Goal: Transaction & Acquisition: Purchase product/service

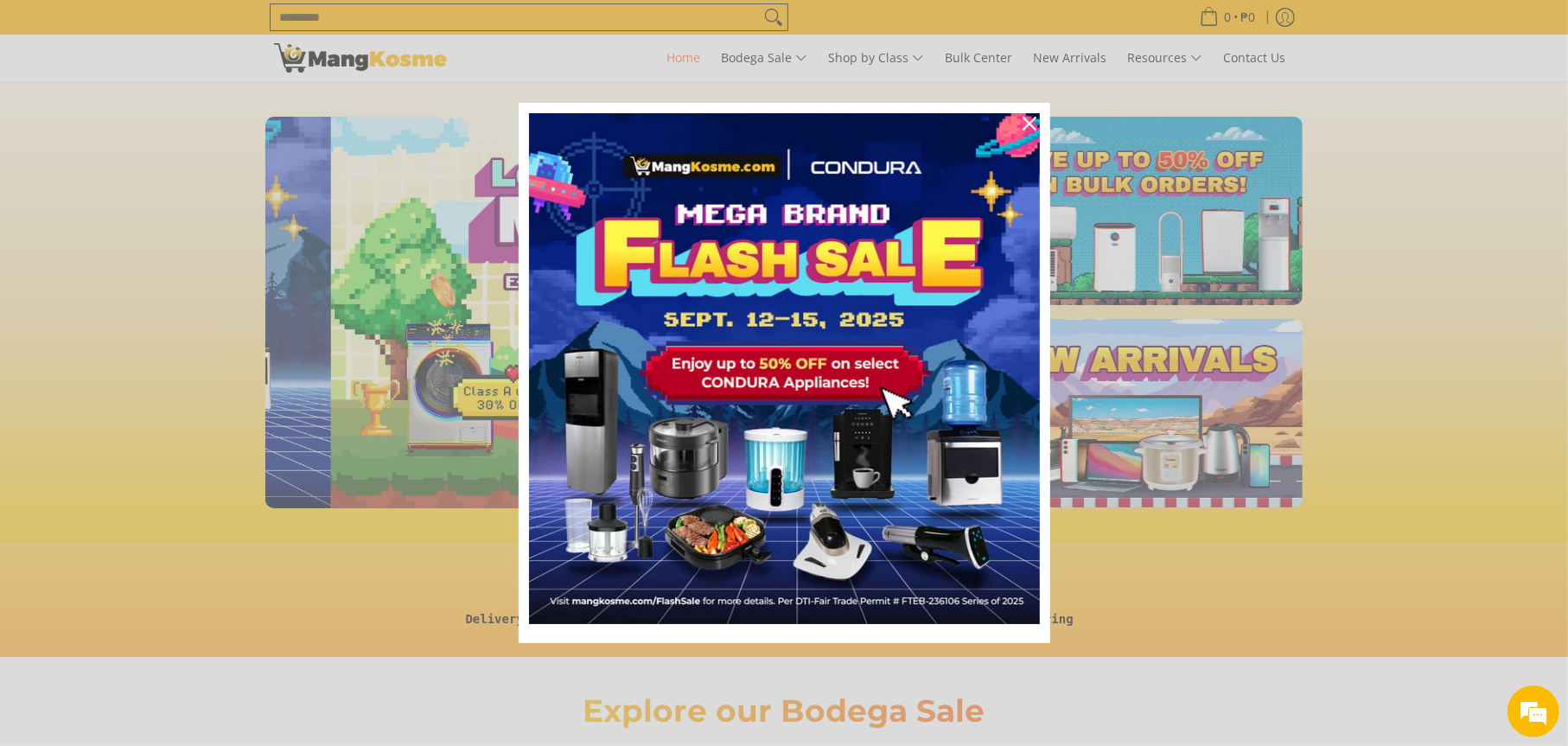
scroll to position [0, 687]
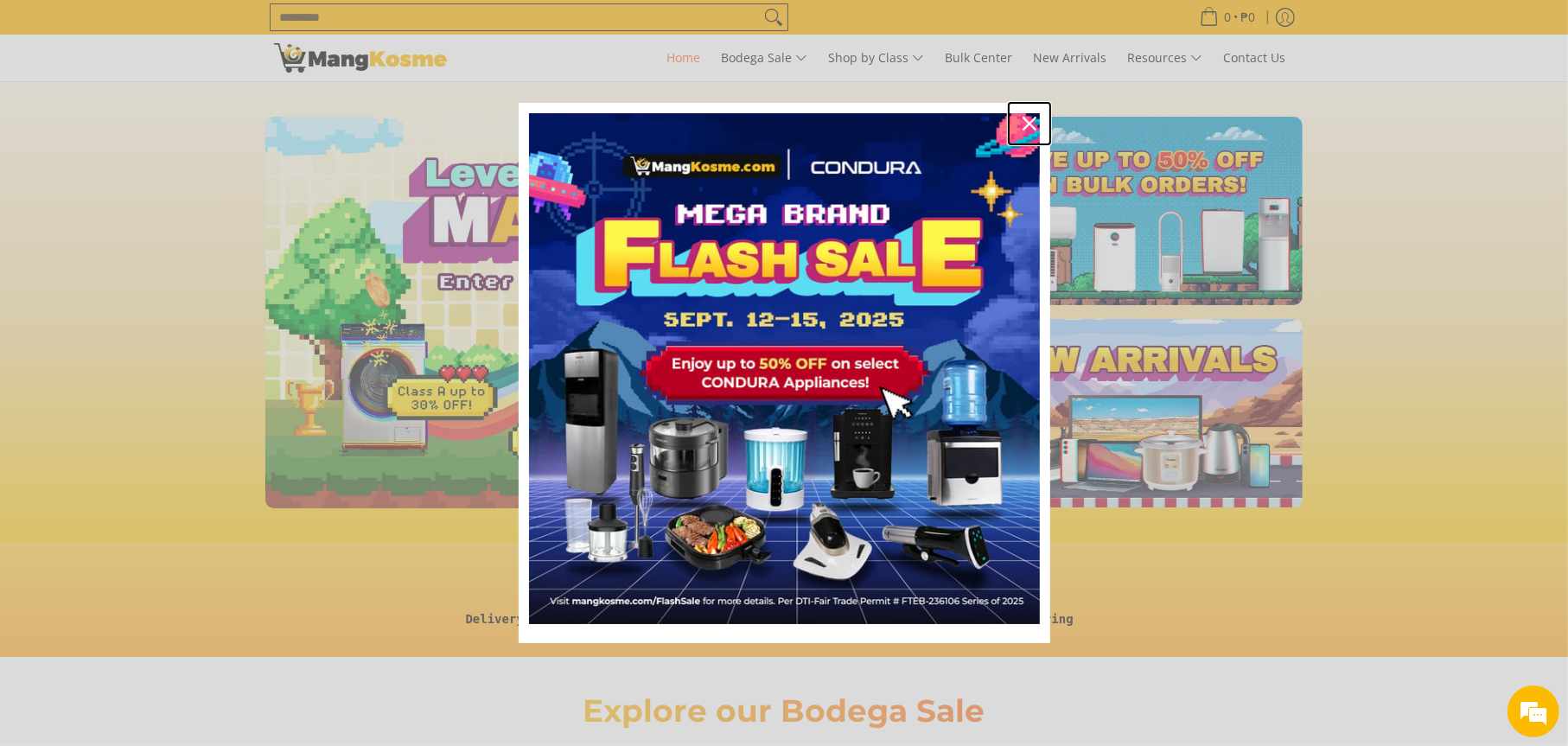
click at [1030, 124] on icon "close icon" at bounding box center [1029, 123] width 14 height 14
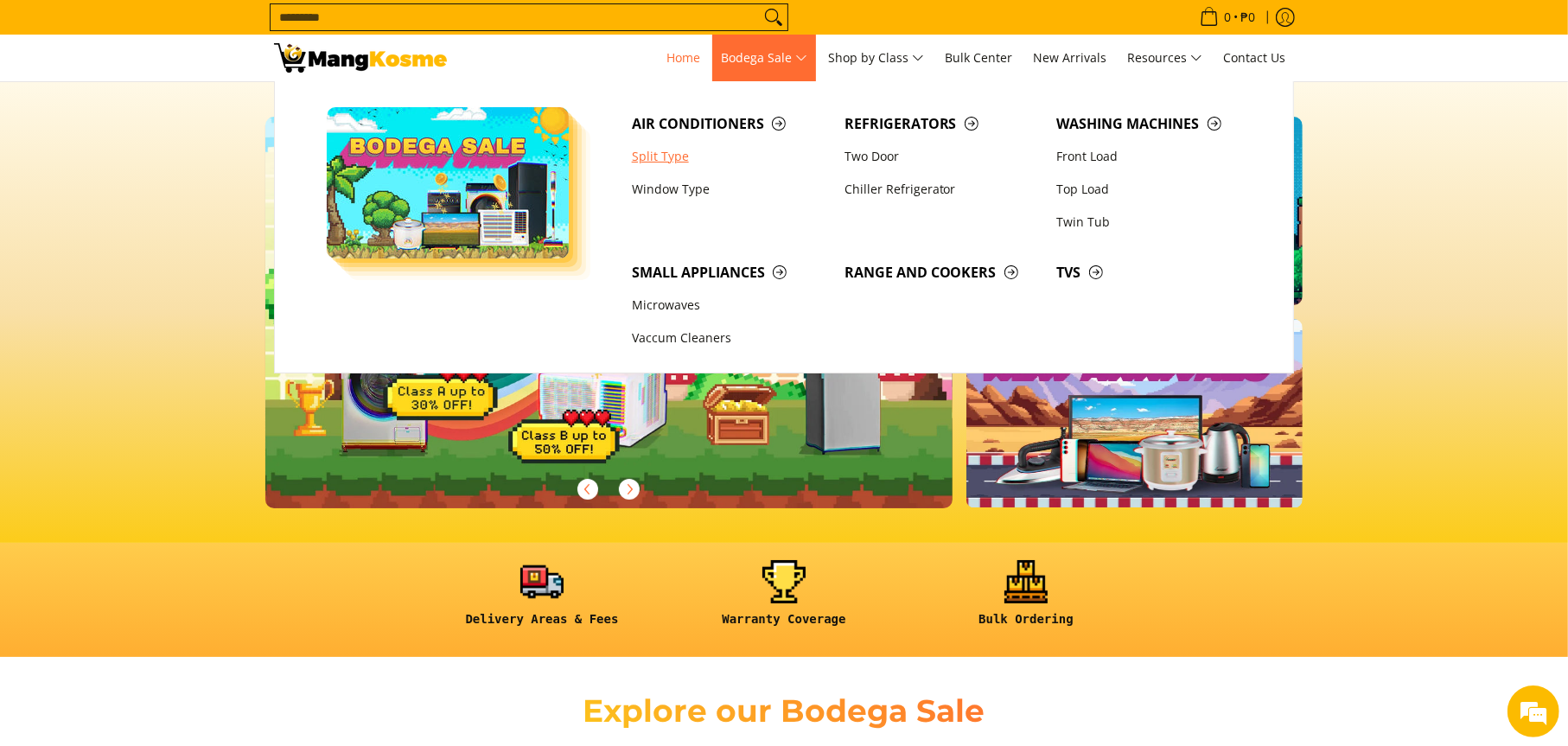
scroll to position [0, 0]
click at [658, 154] on link "Split Type" at bounding box center [729, 156] width 213 height 33
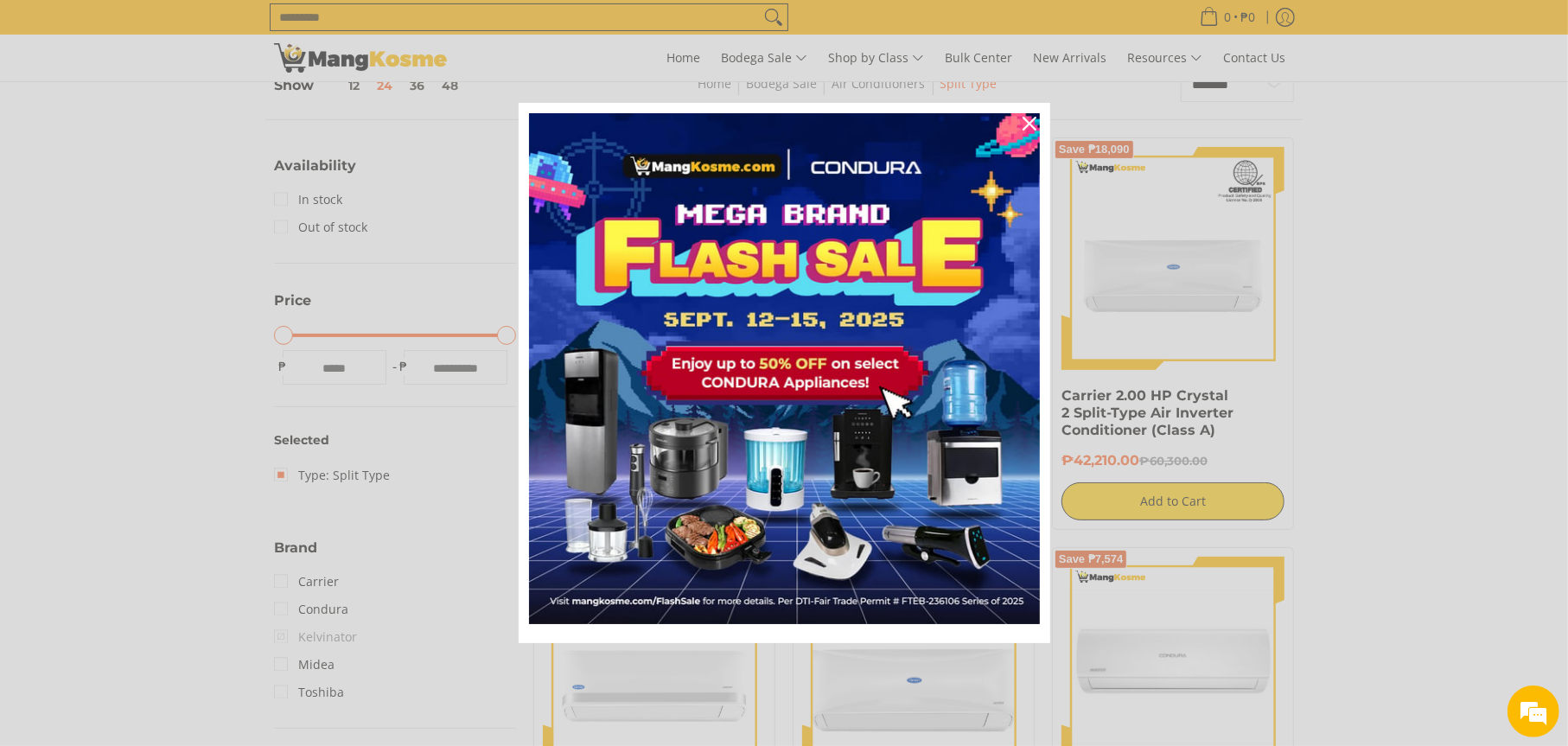
scroll to position [87, 0]
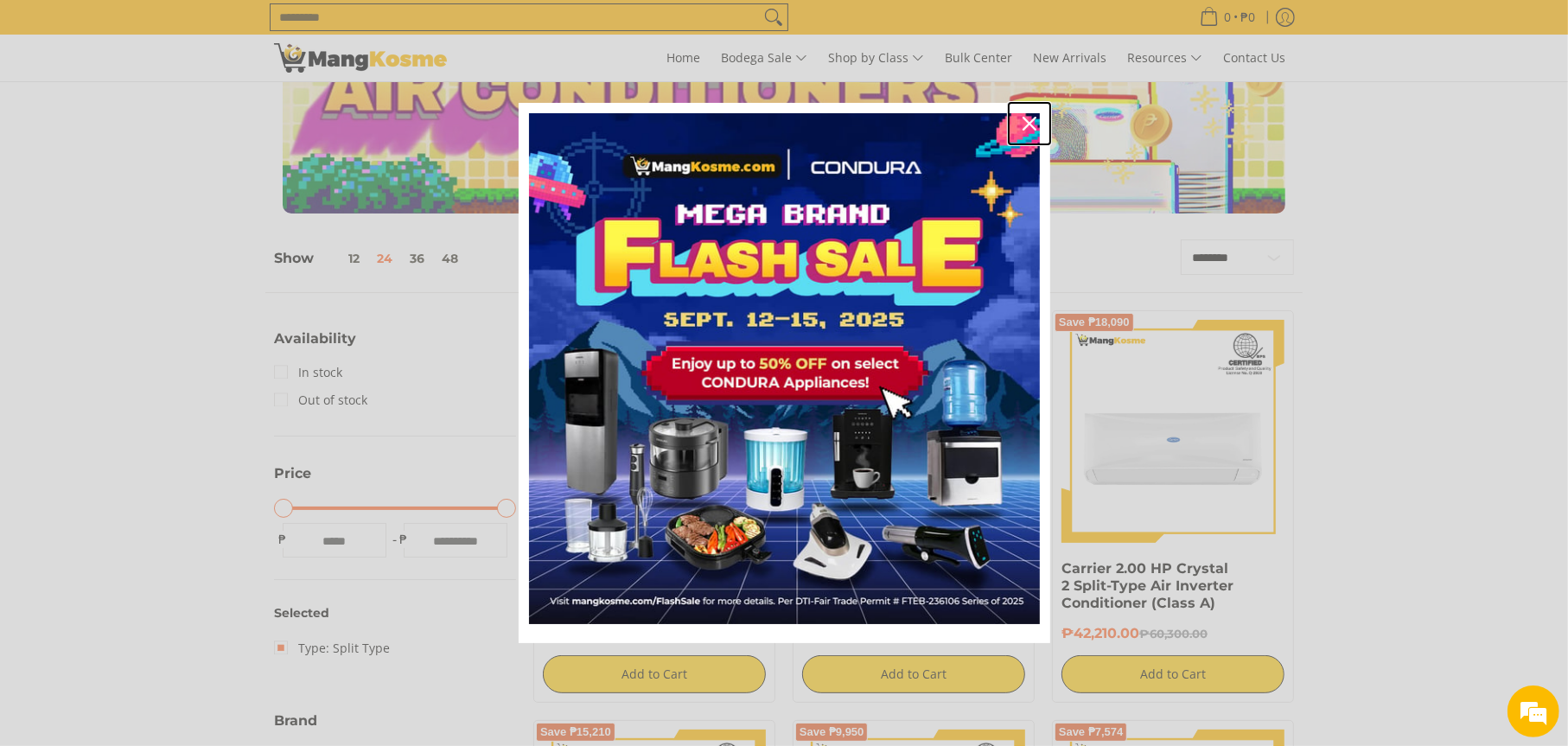
click at [1032, 124] on icon "close icon" at bounding box center [1029, 123] width 14 height 14
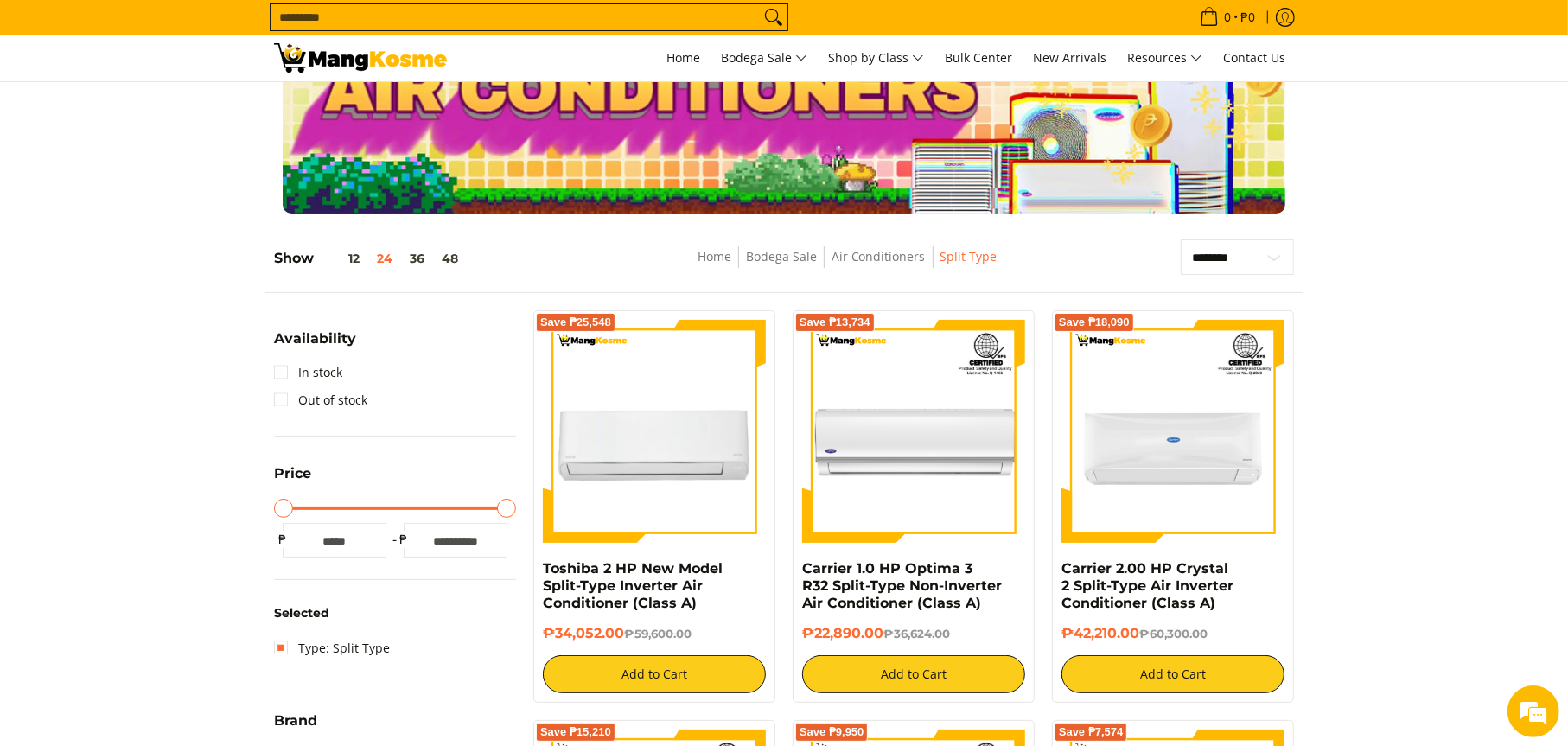
click at [289, 255] on h5 "Show 12 24 36 48" at bounding box center [370, 259] width 192 height 18
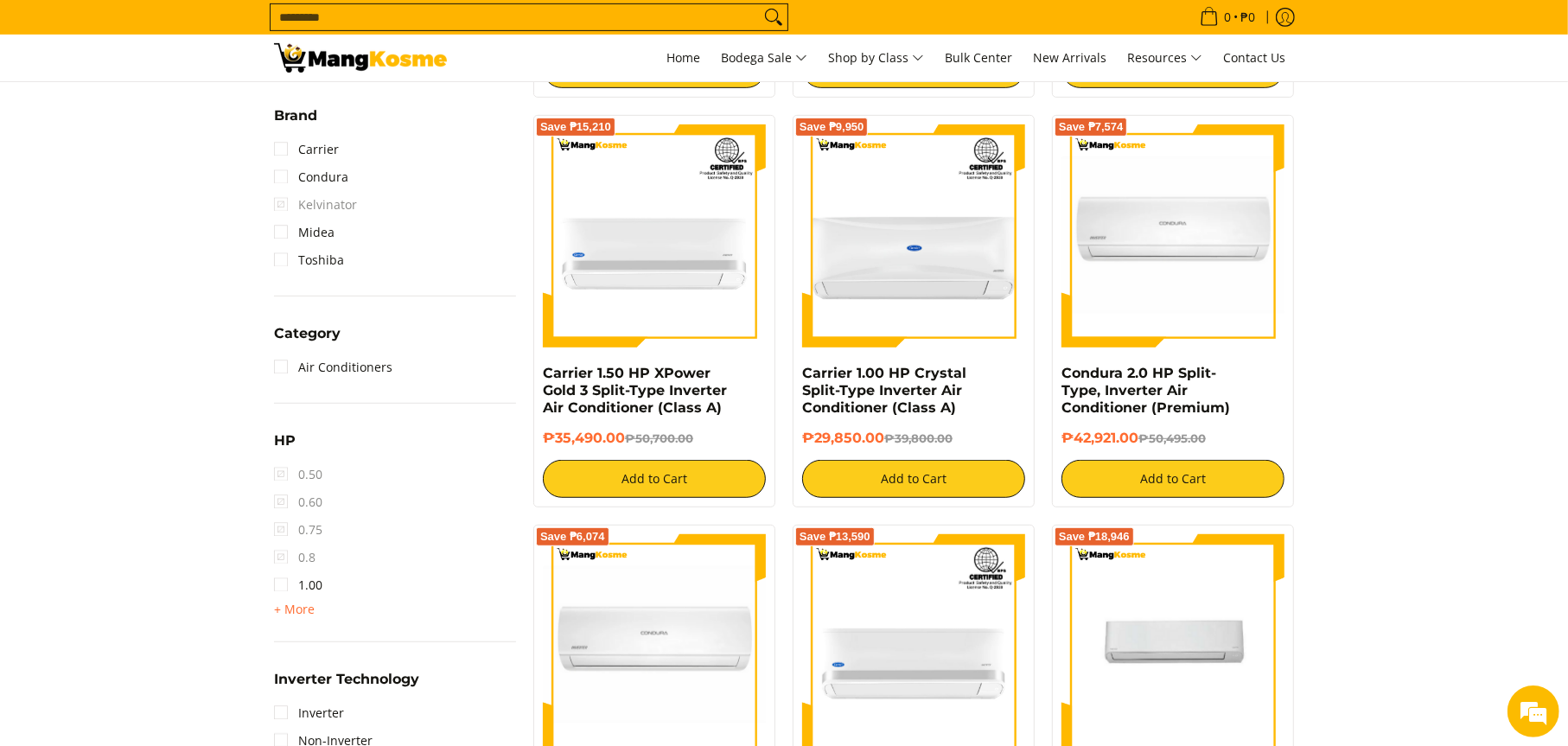
scroll to position [864, 0]
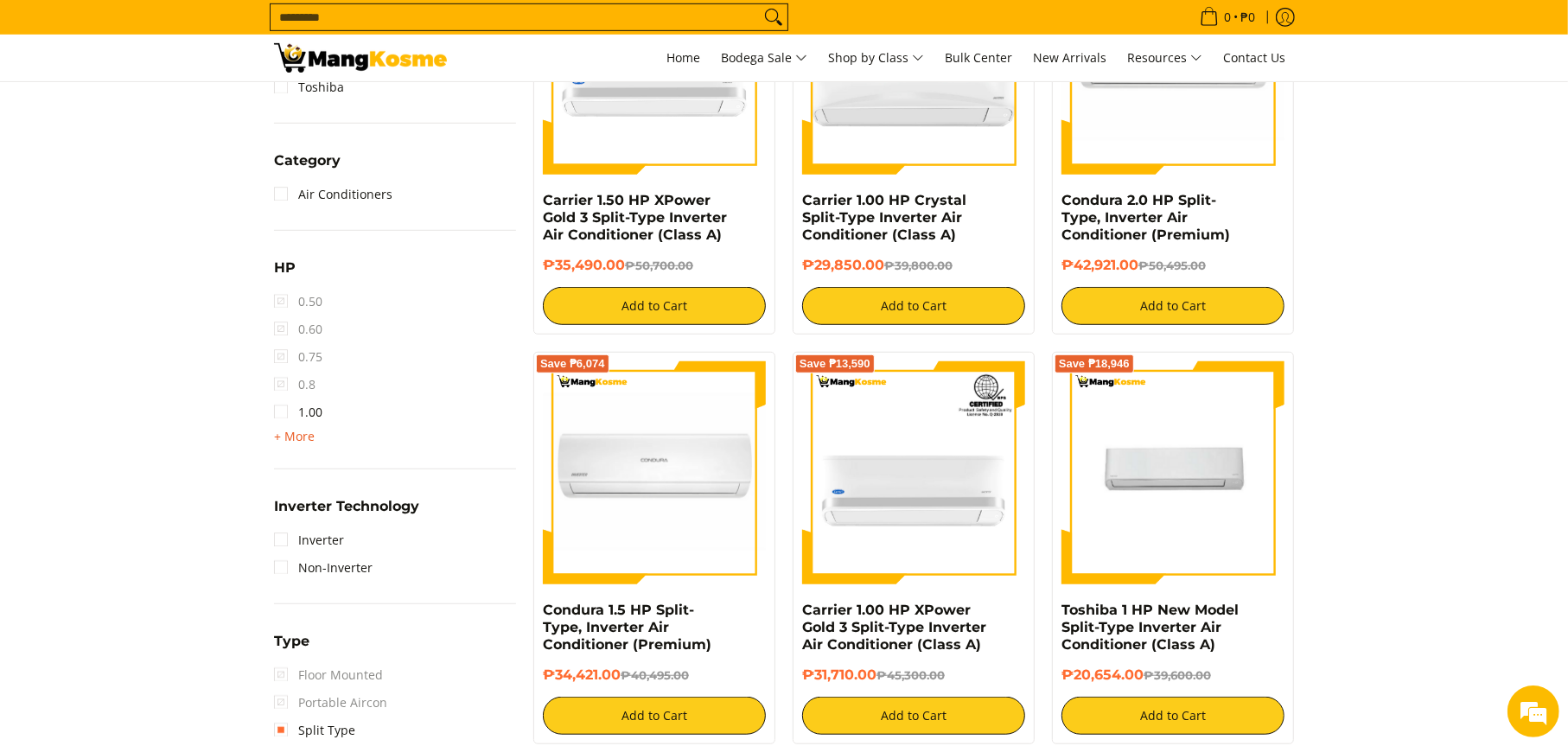
click at [290, 439] on span "+ More" at bounding box center [295, 436] width 41 height 14
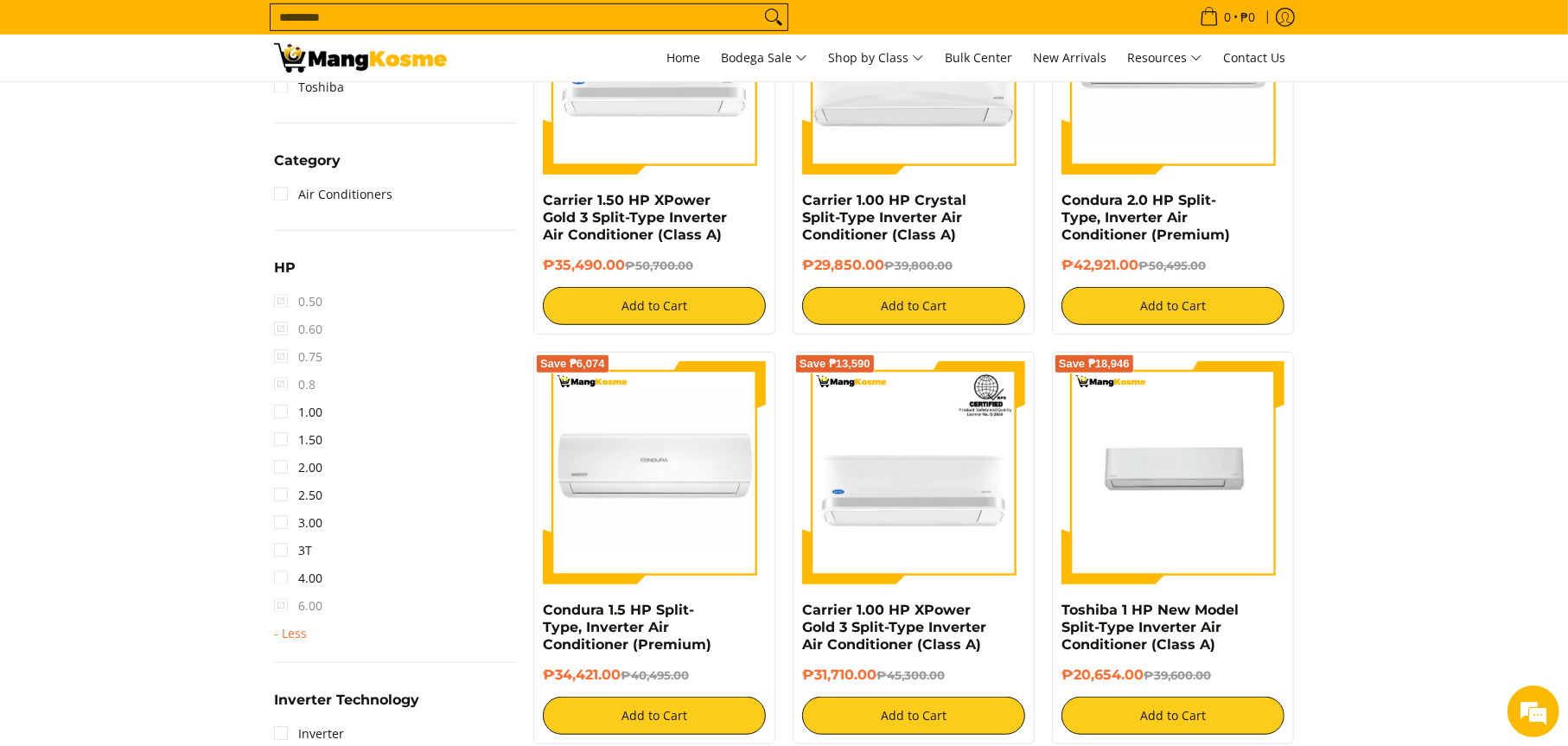
scroll to position [1037, 0]
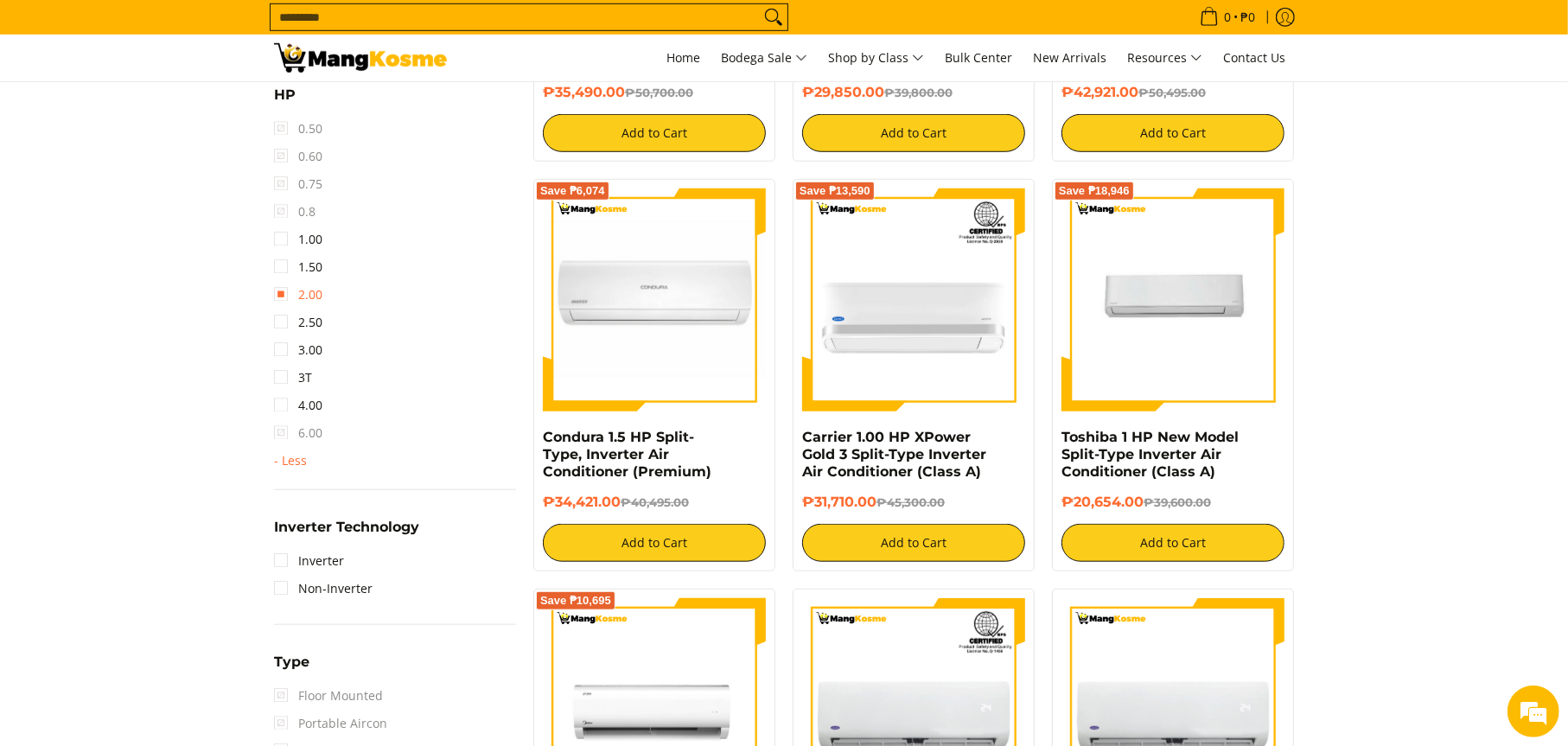
click at [280, 297] on link "2.00" at bounding box center [299, 295] width 49 height 27
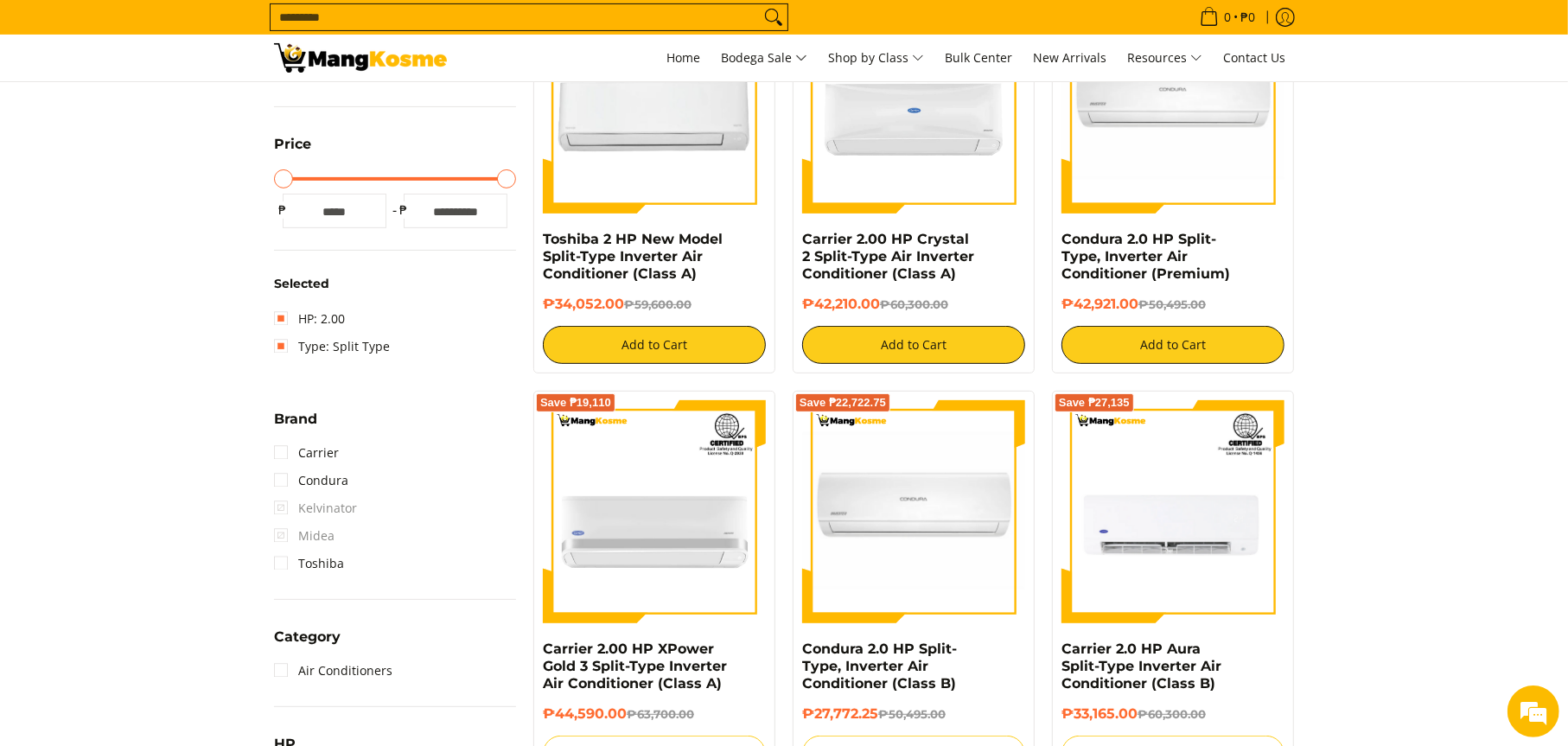
scroll to position [156, 0]
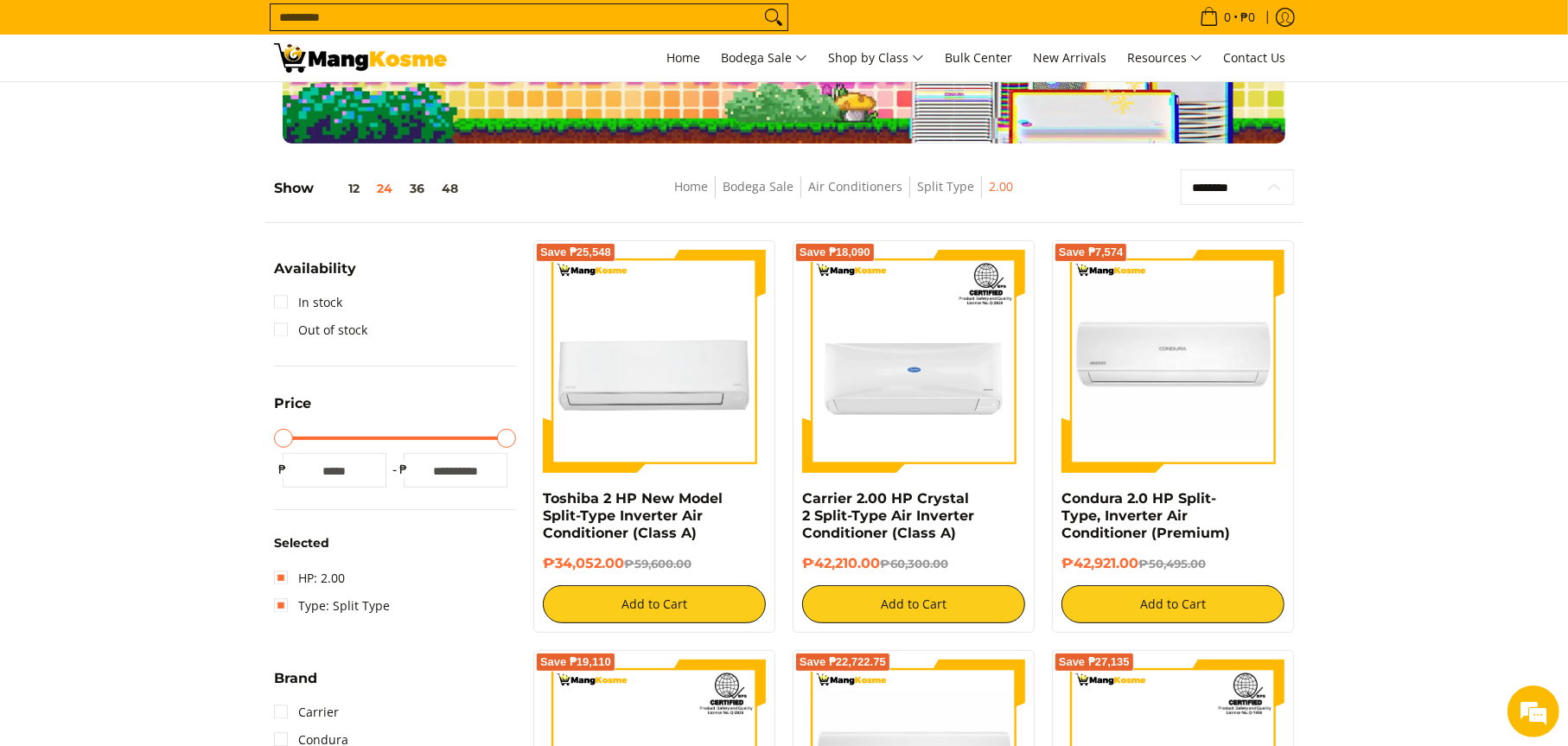
click at [1276, 184] on select "**********" at bounding box center [1237, 186] width 113 height 36
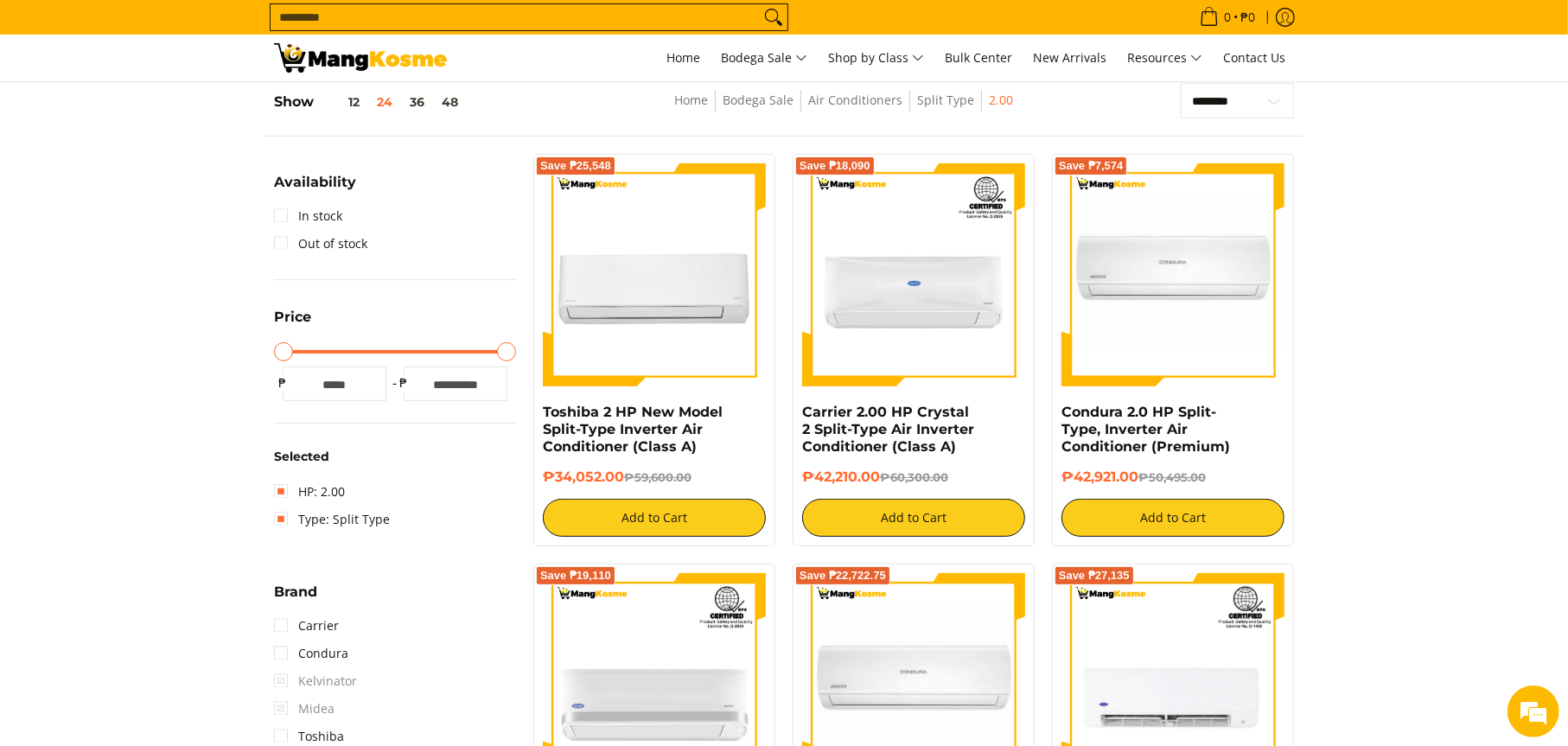
scroll to position [0, 0]
